Goal: Book appointment/travel/reservation

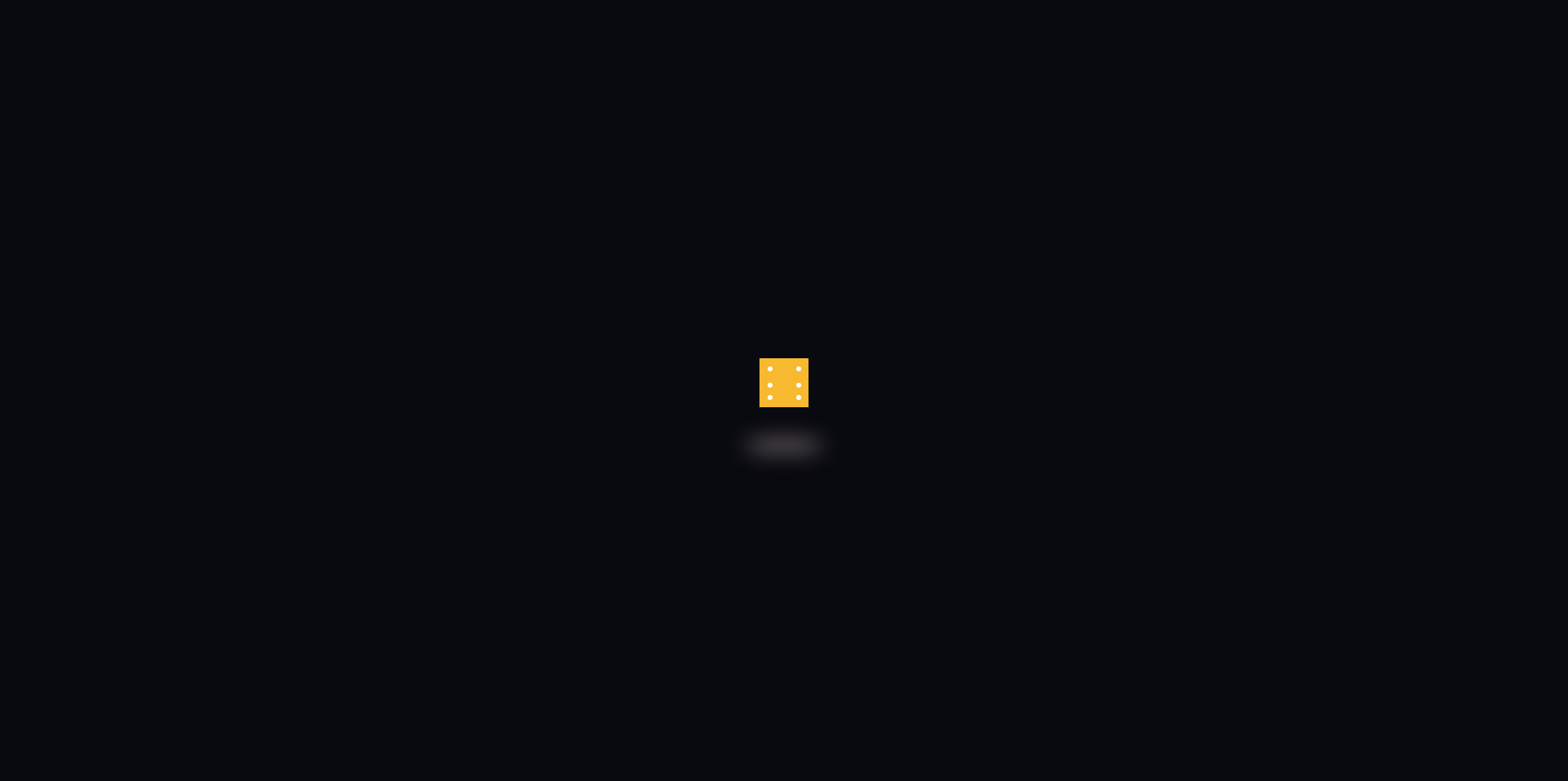
click at [742, 386] on div at bounding box center [784, 390] width 1568 height 781
click at [813, 357] on div at bounding box center [784, 390] width 1568 height 781
click at [778, 369] on div at bounding box center [783, 381] width 49 height 49
click at [776, 265] on div at bounding box center [784, 390] width 1568 height 781
click at [807, 369] on div at bounding box center [783, 382] width 49 height 49
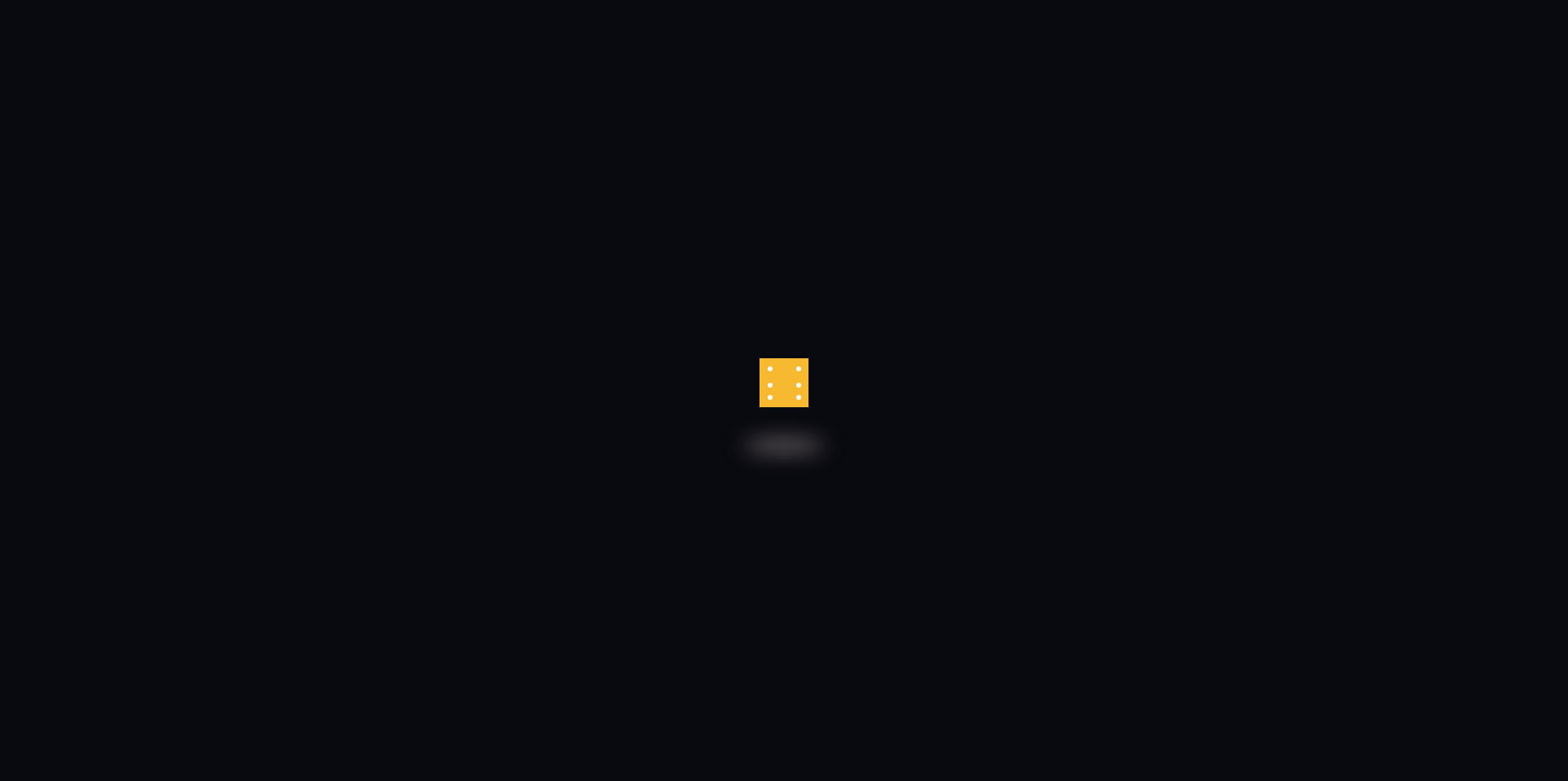
click at [1015, 272] on div at bounding box center [784, 390] width 1568 height 781
click at [725, 157] on div at bounding box center [784, 390] width 1568 height 781
click at [427, 110] on div at bounding box center [784, 390] width 1568 height 781
drag, startPoint x: 316, startPoint y: 569, endPoint x: 341, endPoint y: 567, distance: 25.1
click at [313, 578] on div at bounding box center [784, 390] width 1568 height 781
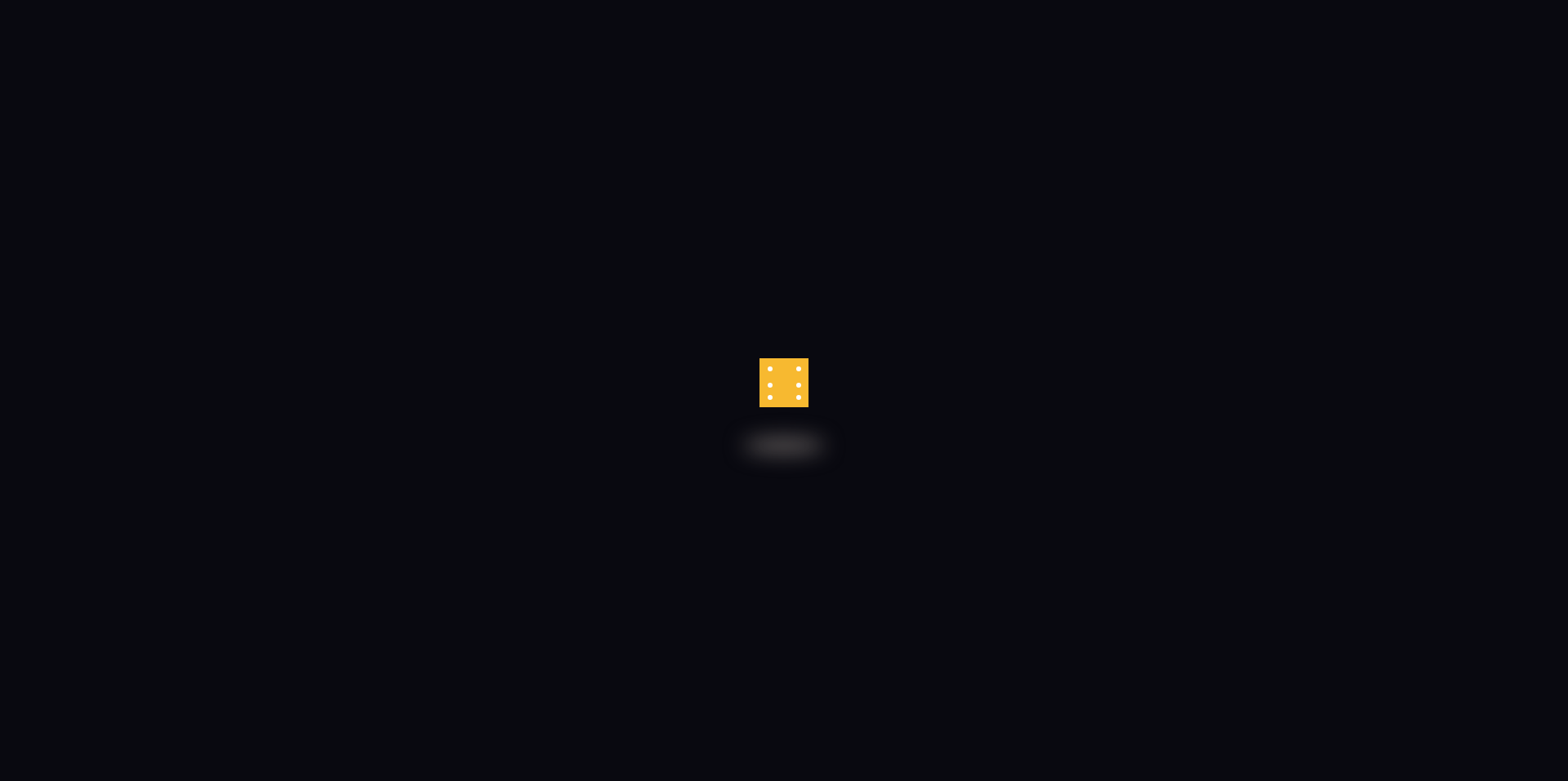
click at [883, 631] on div at bounding box center [784, 390] width 1568 height 781
